Goal: Task Accomplishment & Management: Use online tool/utility

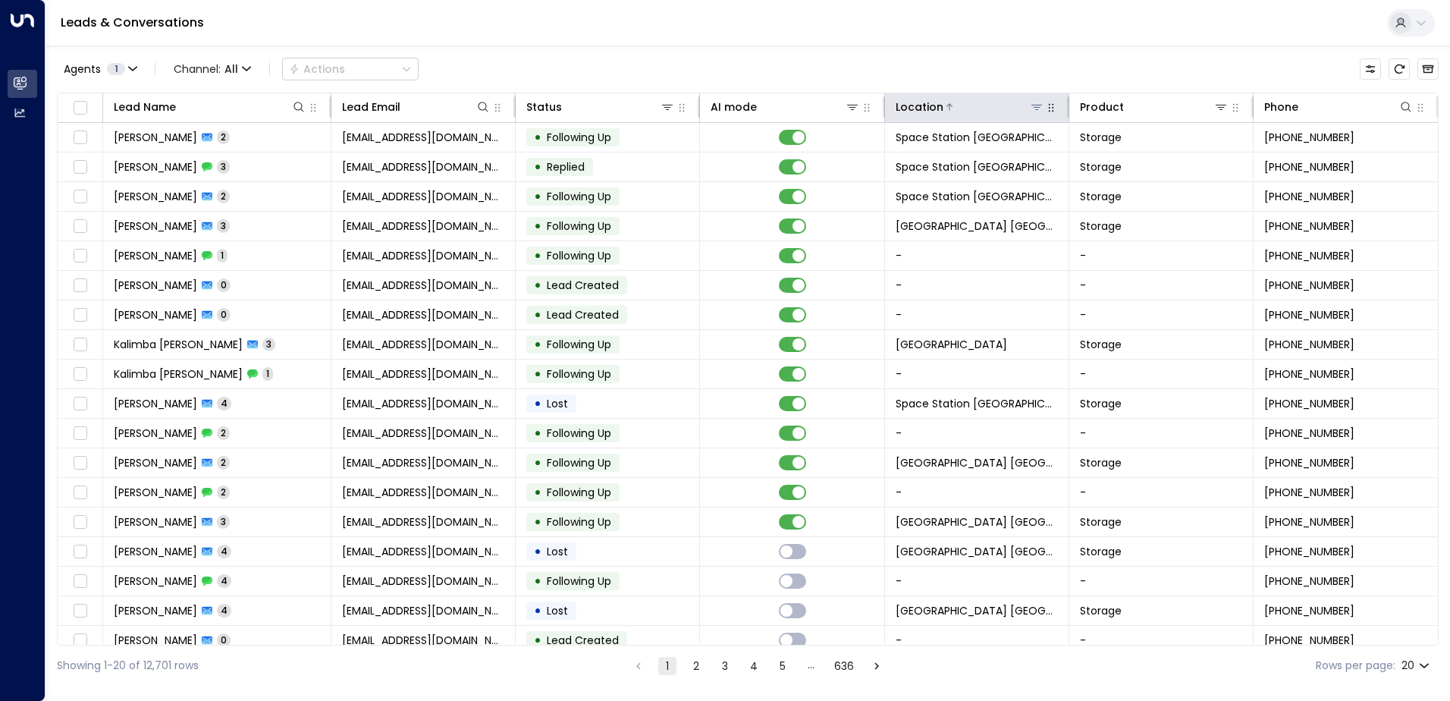
click at [1038, 107] on icon at bounding box center [1037, 107] width 12 height 12
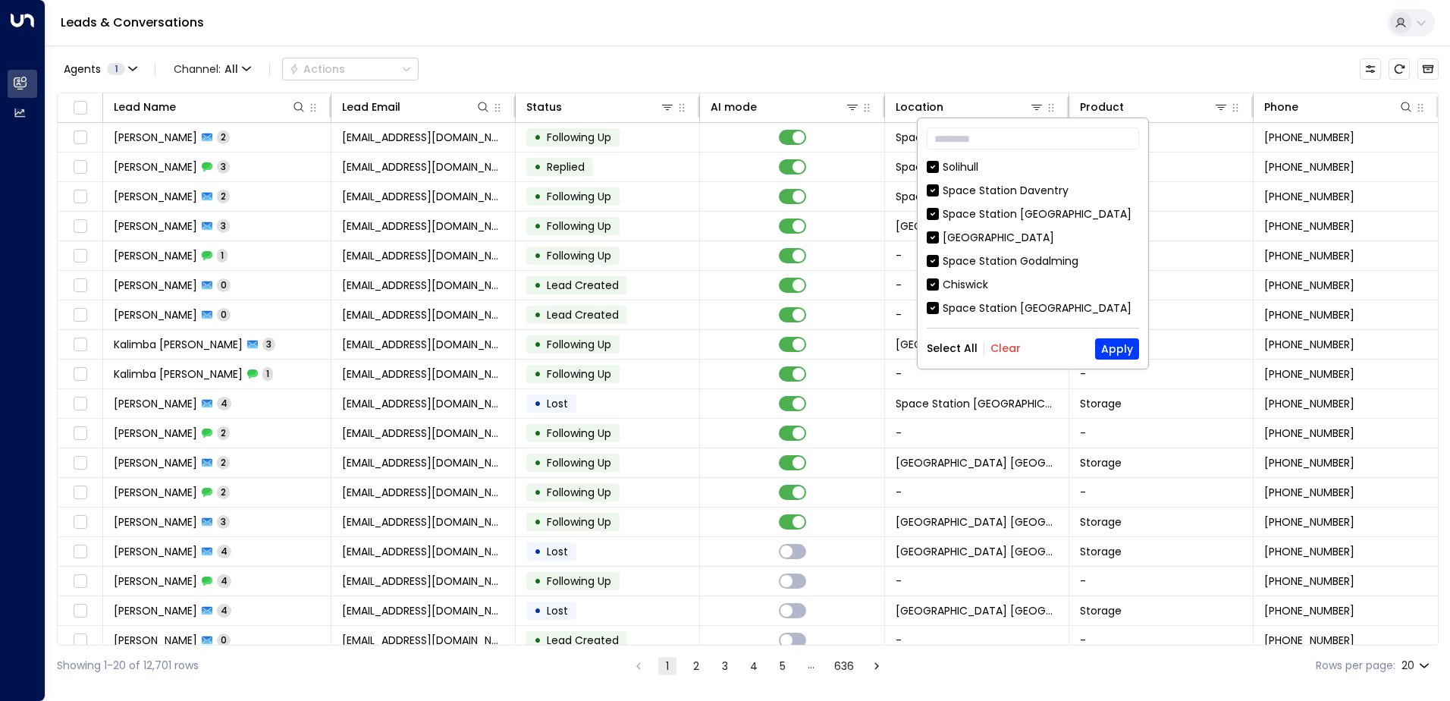
click at [1010, 341] on div "Select All Clear Apply" at bounding box center [1033, 348] width 212 height 21
click at [1010, 346] on button "Clear" at bounding box center [1006, 348] width 30 height 12
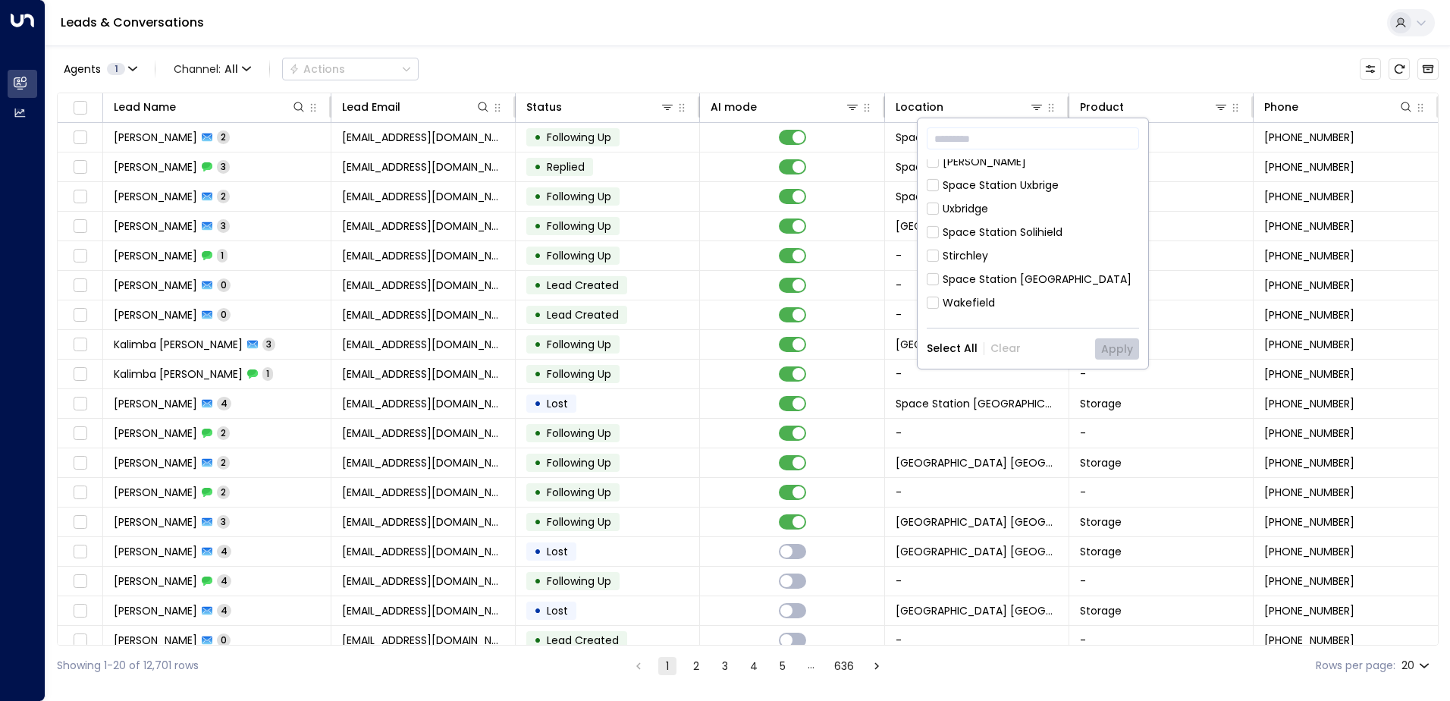
scroll to position [379, 0]
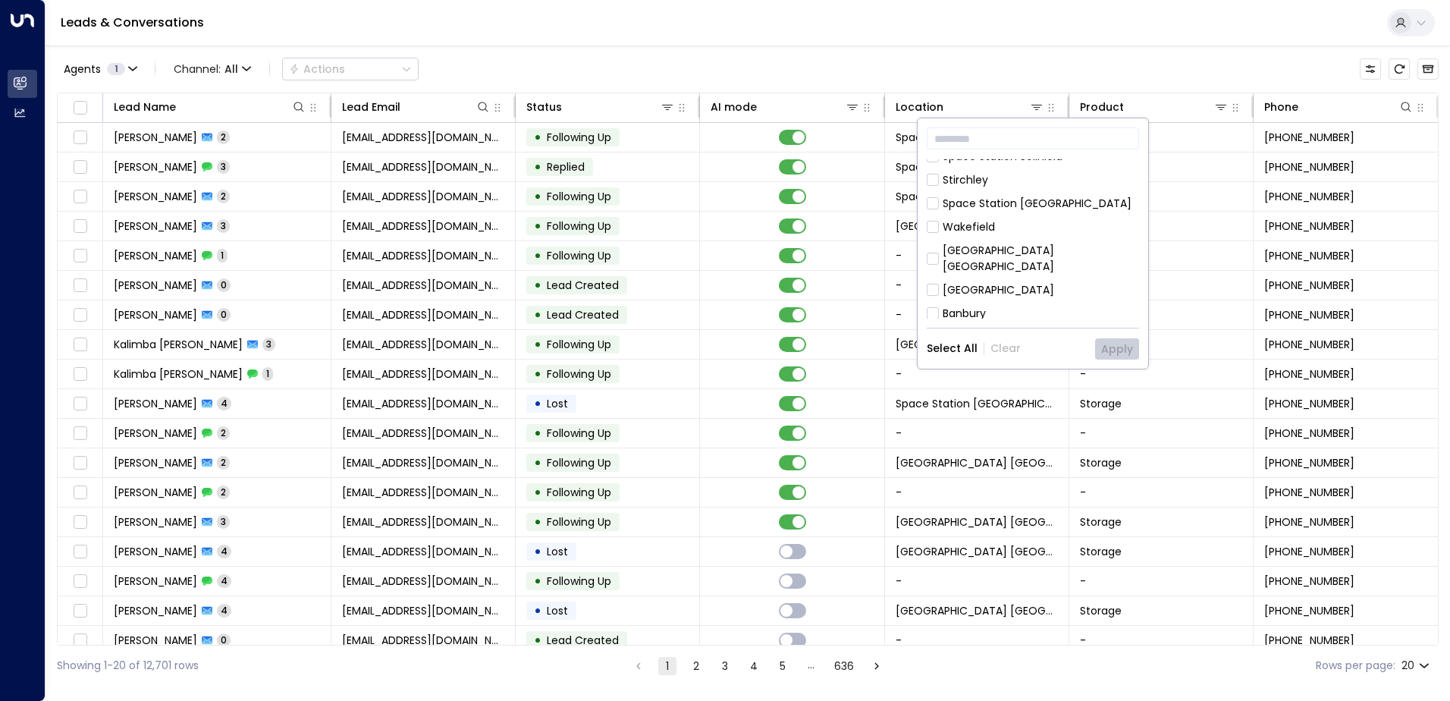
click at [1041, 243] on div "[GEOGRAPHIC_DATA] [GEOGRAPHIC_DATA]" at bounding box center [1041, 259] width 196 height 32
click at [1118, 354] on button "Apply" at bounding box center [1117, 348] width 44 height 21
